Goal: Navigation & Orientation: Find specific page/section

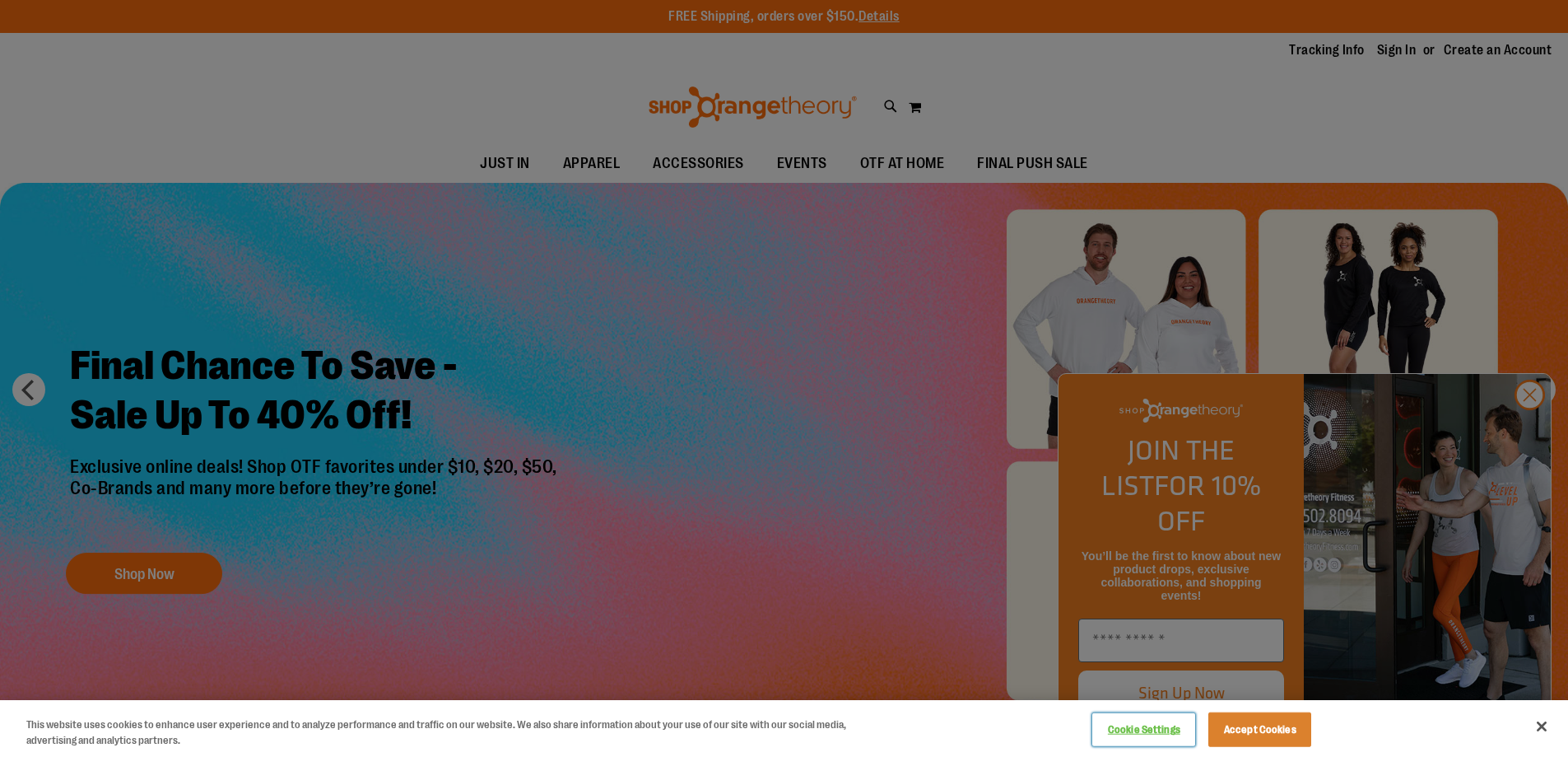
click at [1153, 729] on button "Cookie Settings" at bounding box center [1143, 729] width 103 height 33
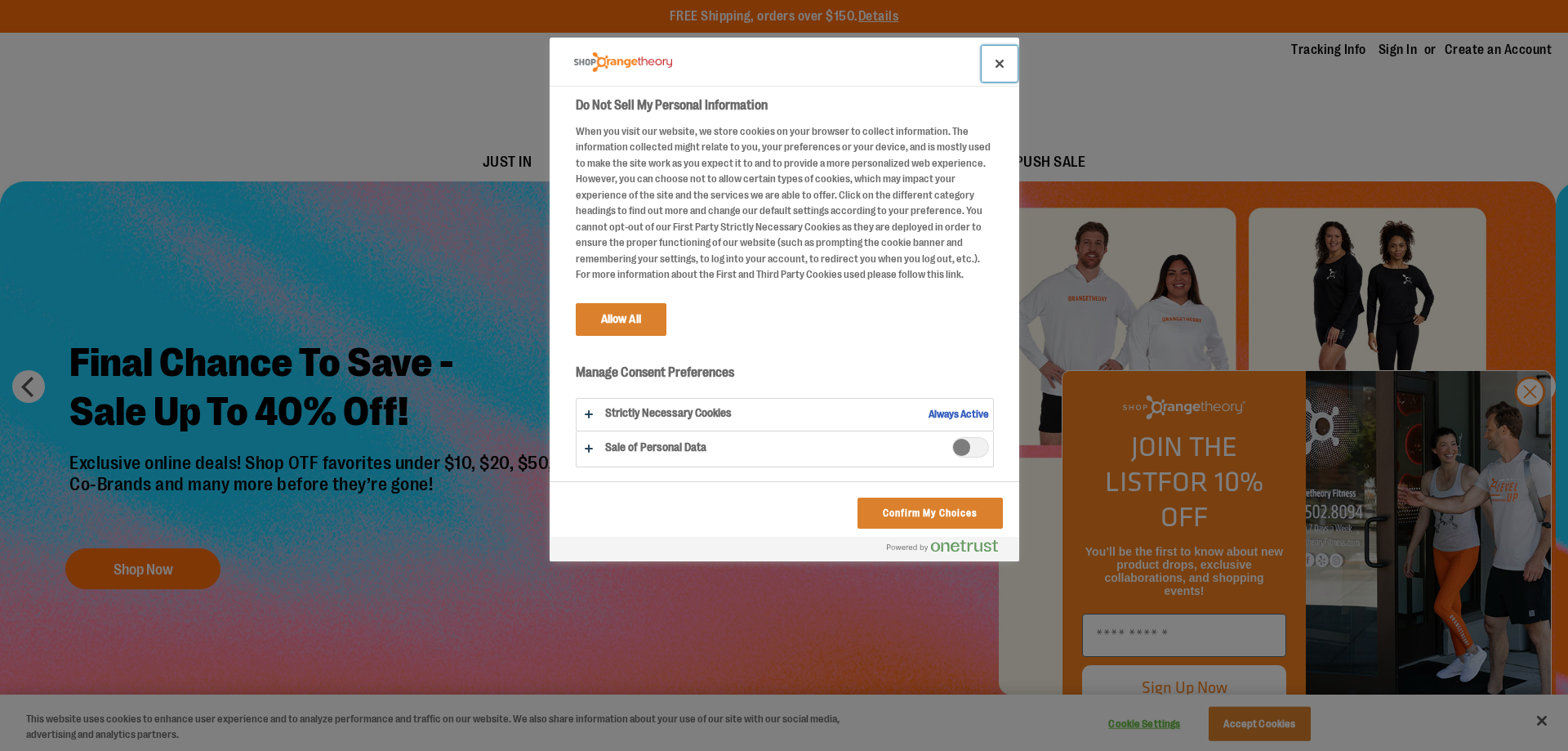
click at [997, 56] on button "Close" at bounding box center [999, 63] width 36 height 36
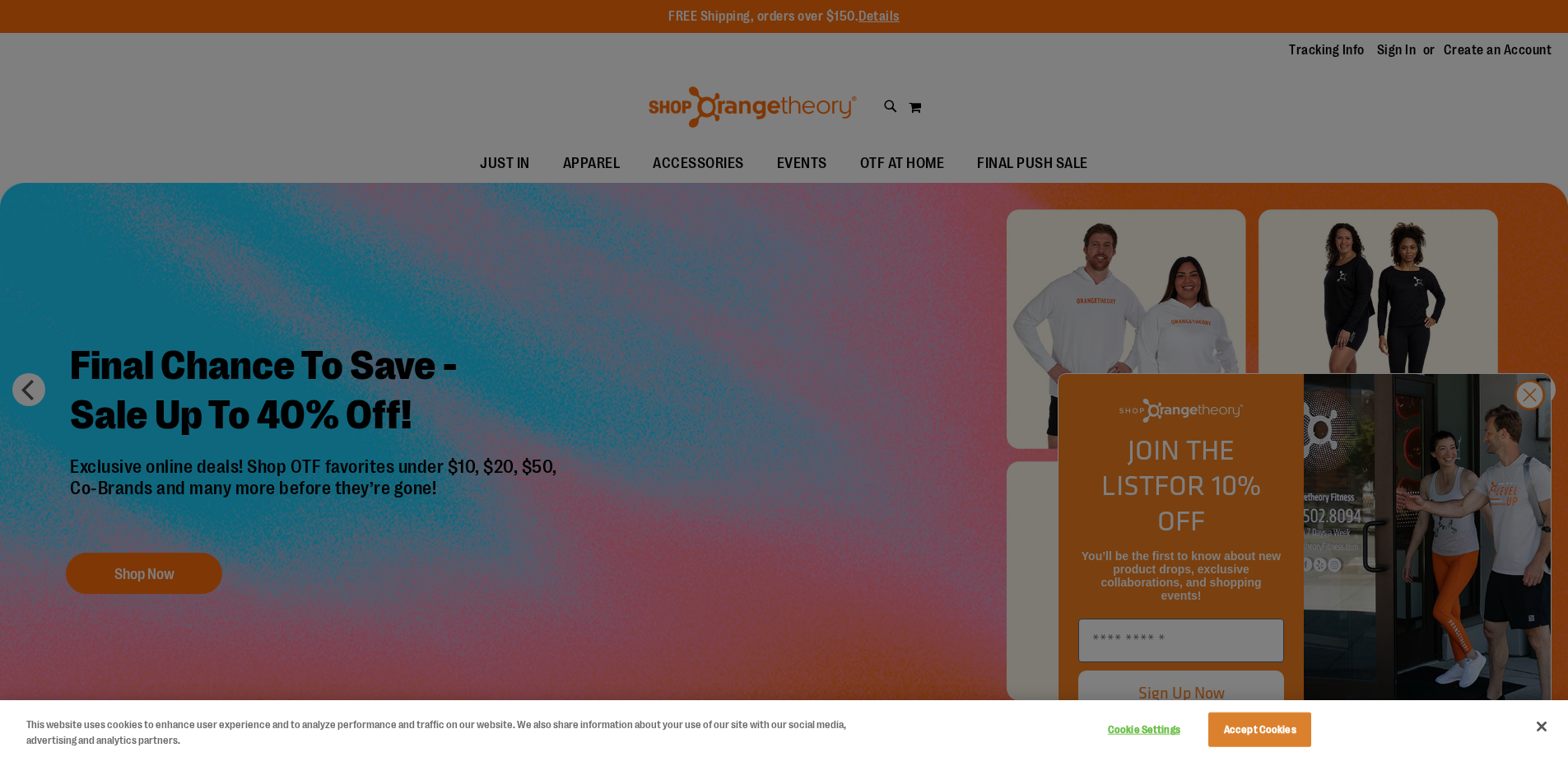
click at [1533, 430] on div at bounding box center [784, 378] width 1568 height 757
click at [1545, 725] on button "Close" at bounding box center [1541, 726] width 36 height 36
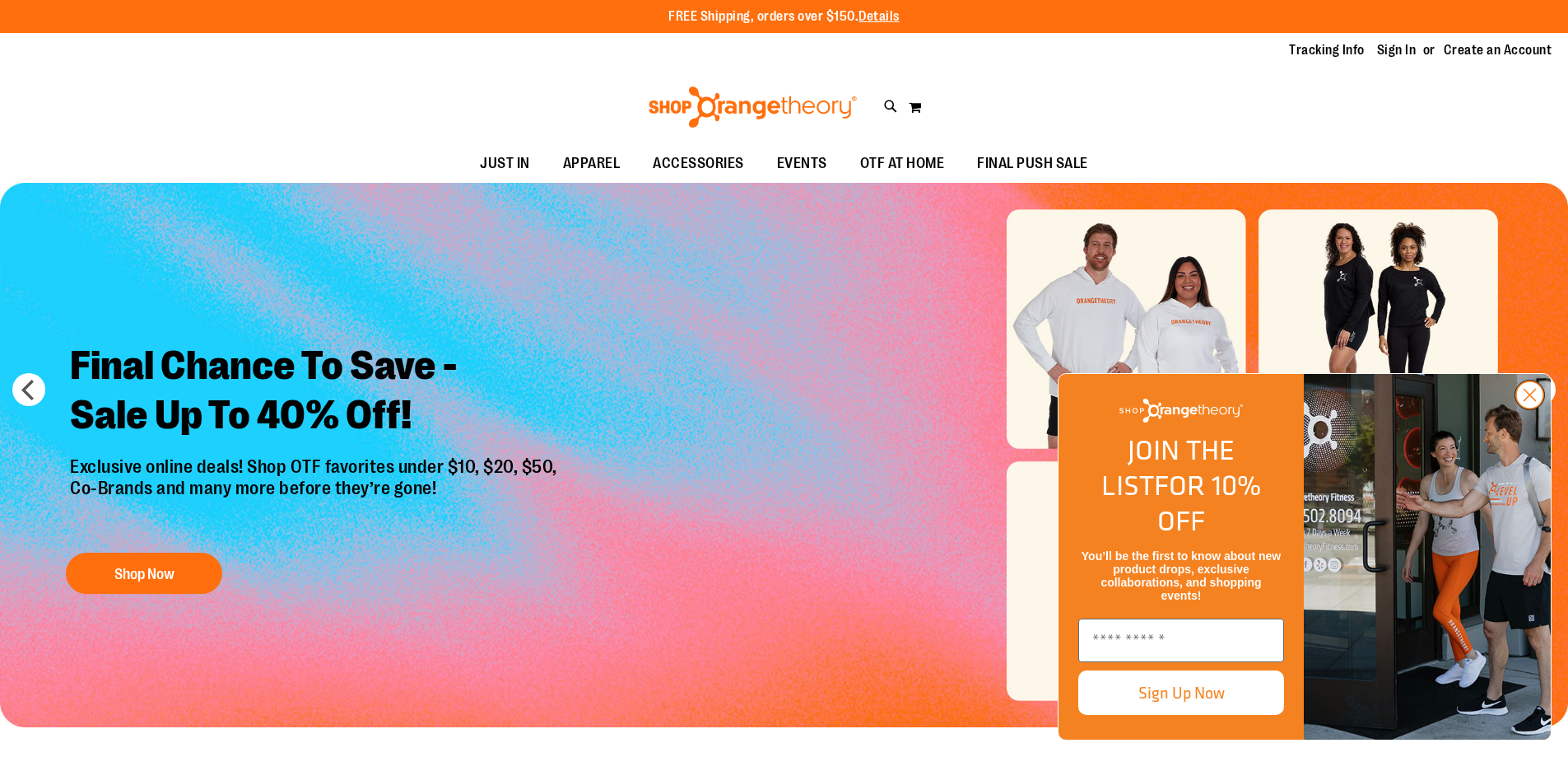
click at [1530, 401] on icon "Close dialog" at bounding box center [1530, 396] width 12 height 12
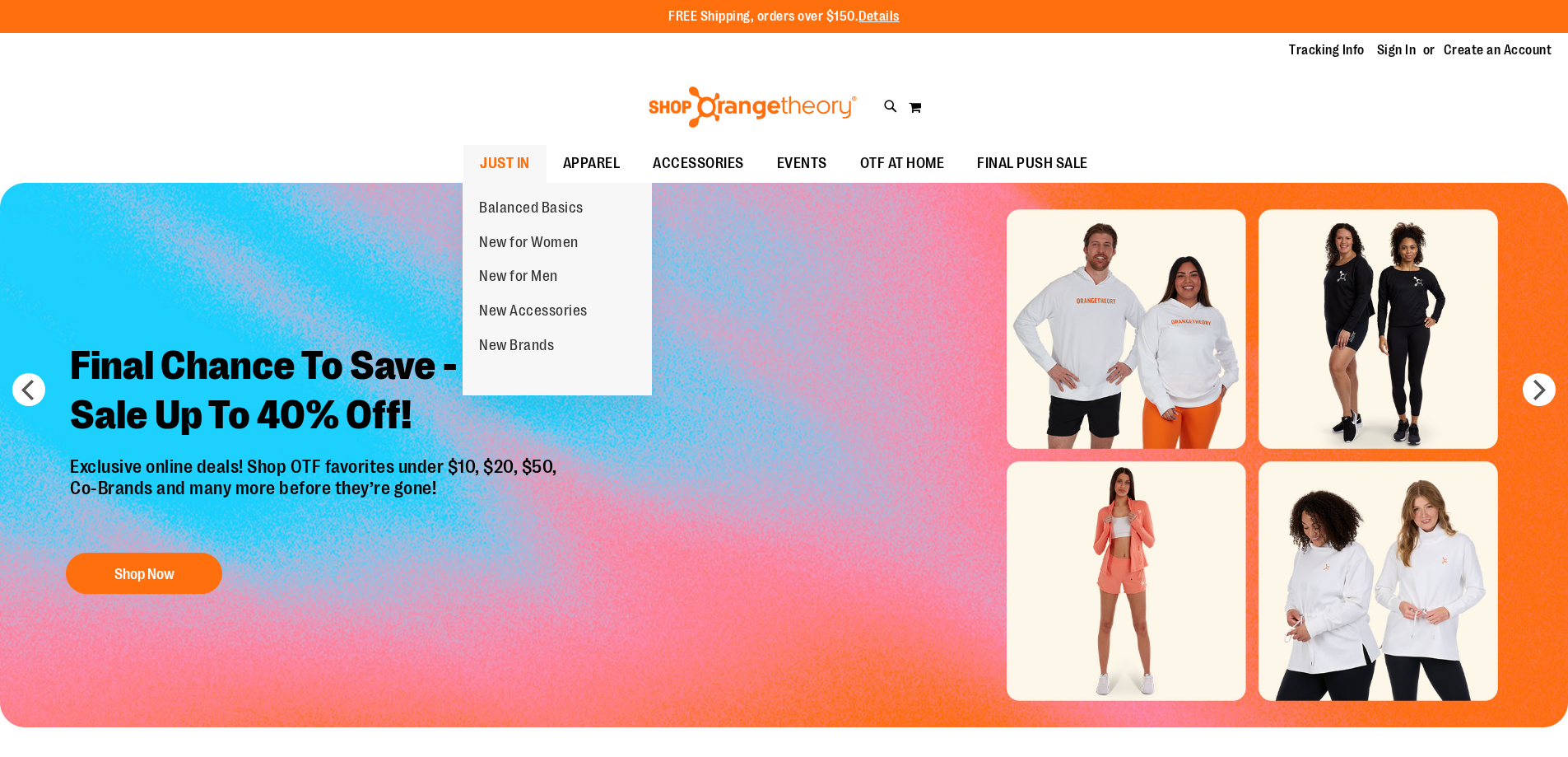
click at [508, 158] on span "JUST IN" at bounding box center [505, 163] width 50 height 37
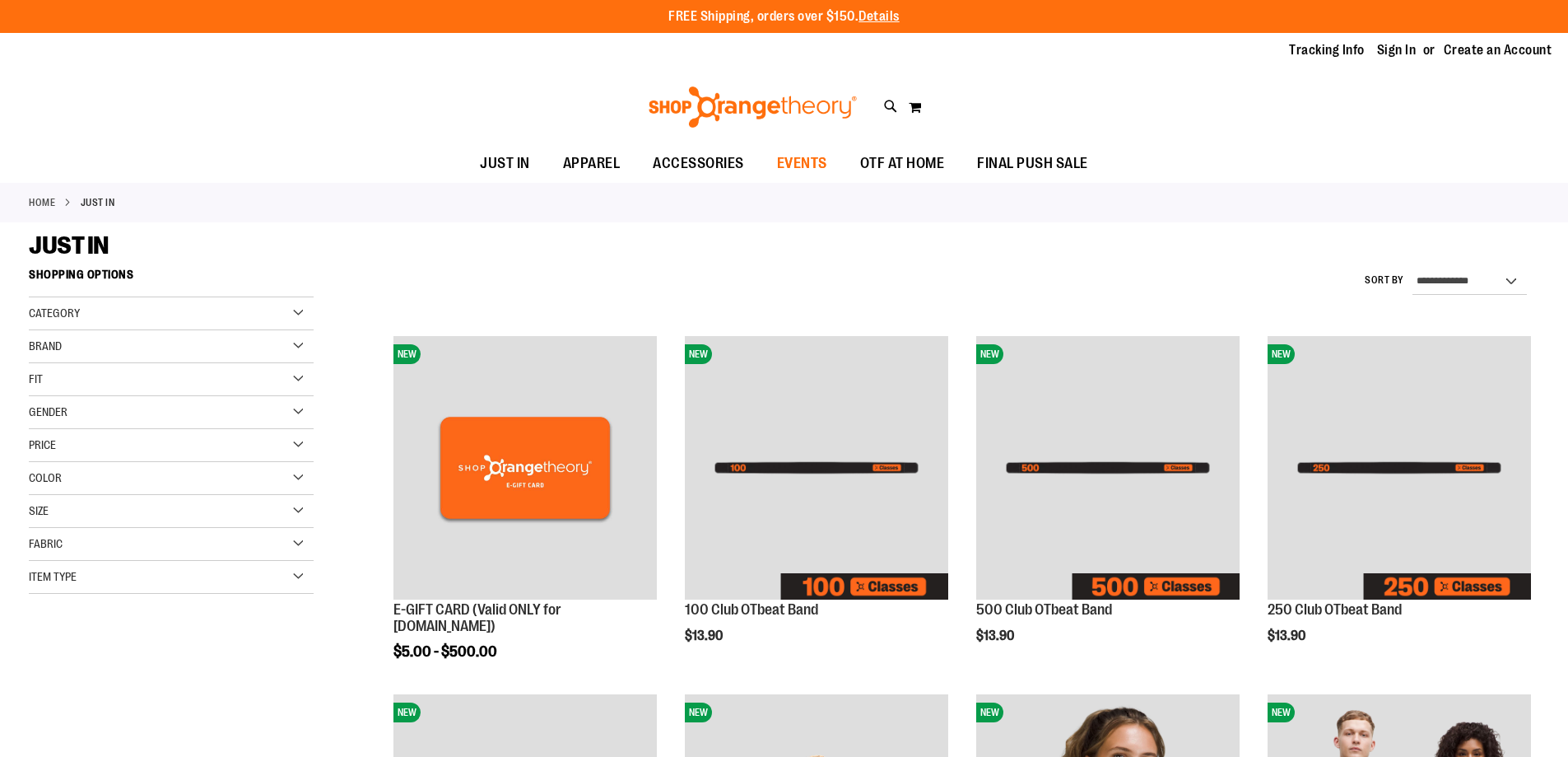
click at [804, 182] on link "EVENTS" at bounding box center [802, 163] width 83 height 38
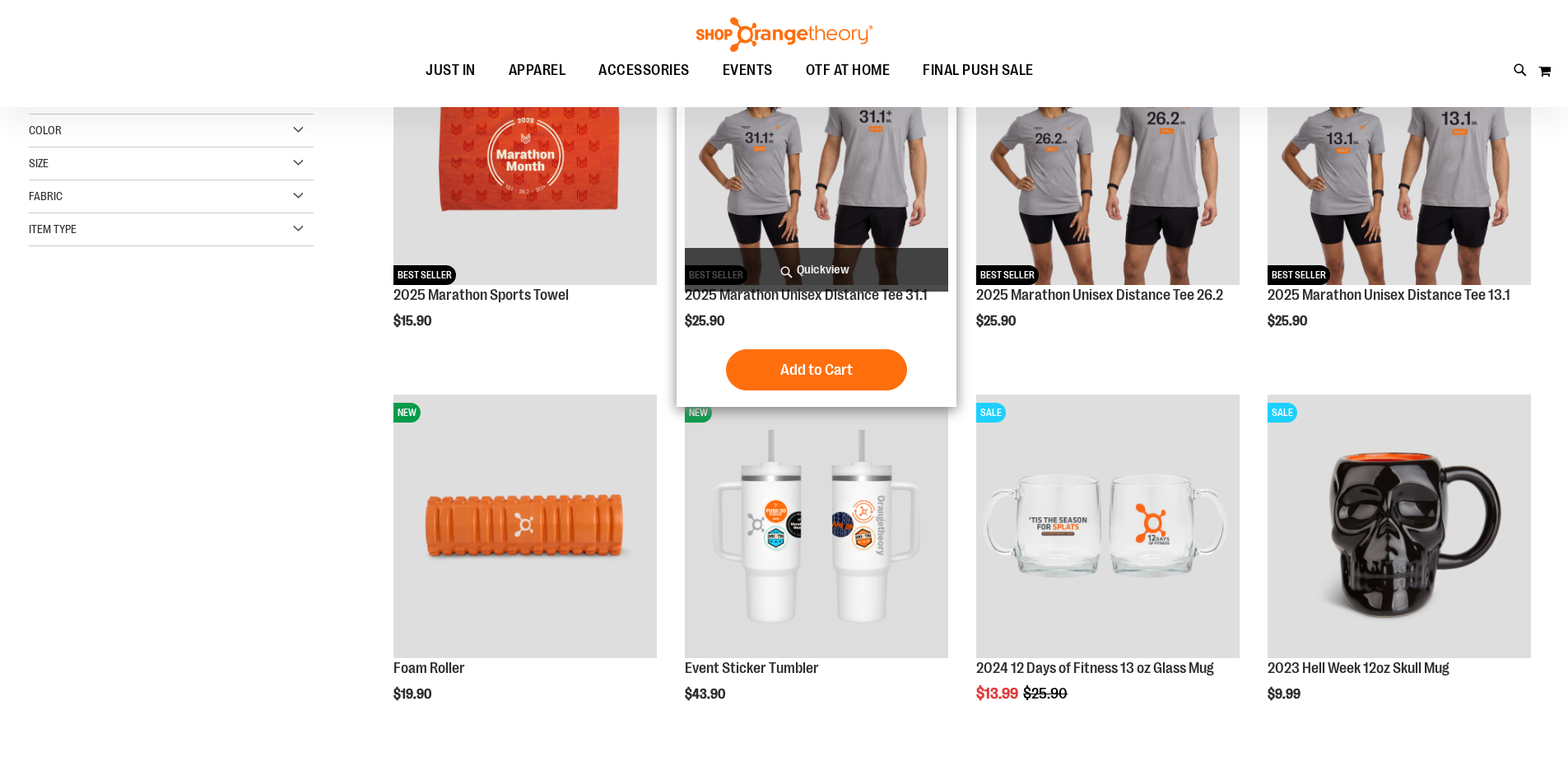
scroll to position [246, 0]
